Goal: Navigation & Orientation: Find specific page/section

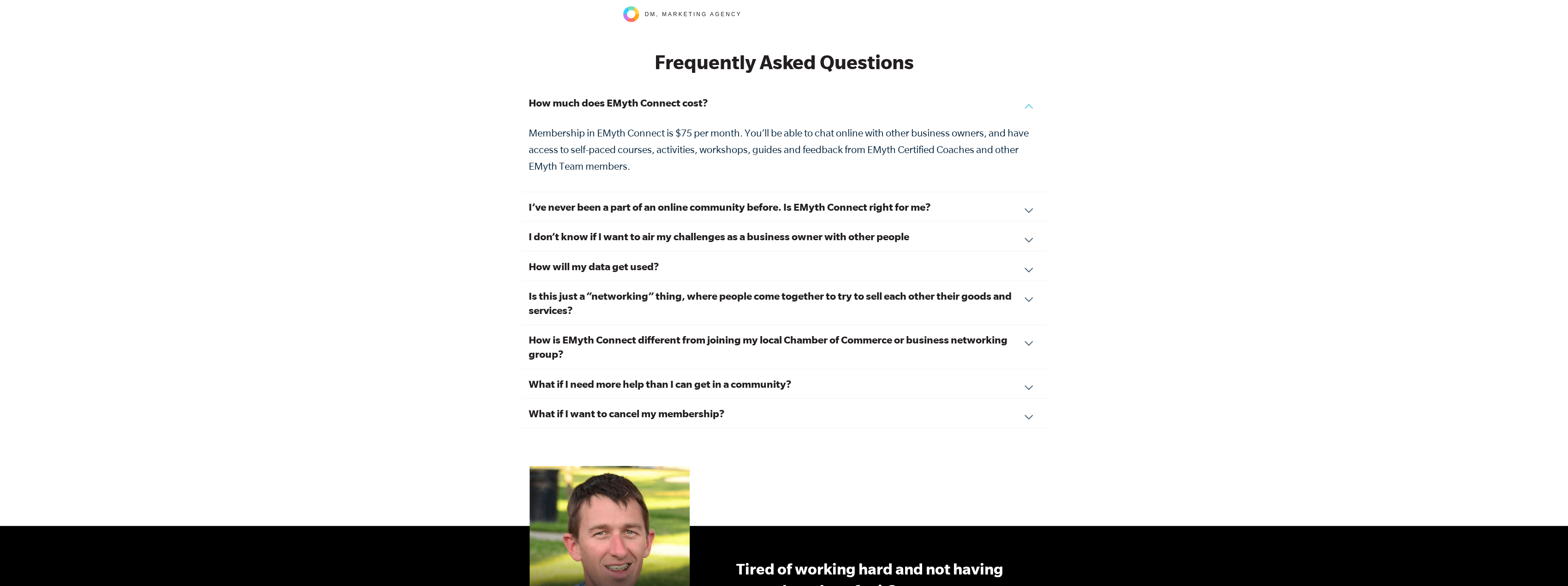
scroll to position [3090, 0]
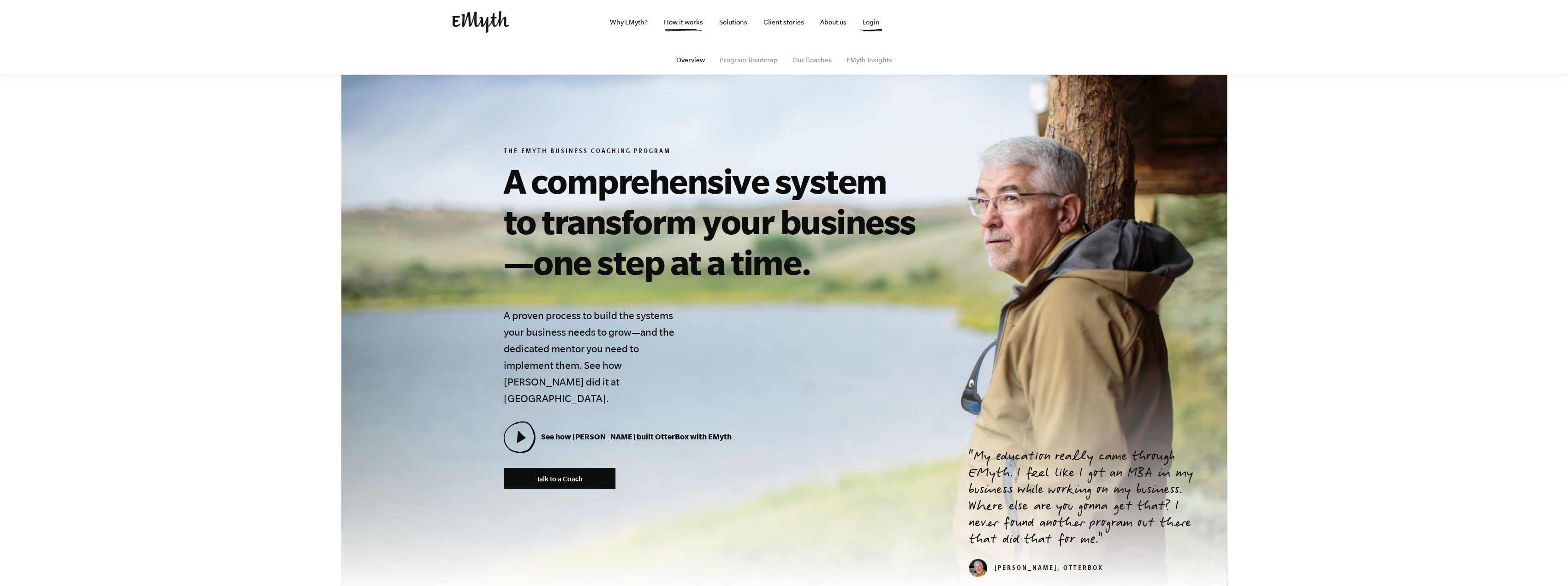
click at [876, 23] on link "Login" at bounding box center [871, 22] width 32 height 44
